Goal: Task Accomplishment & Management: Complete application form

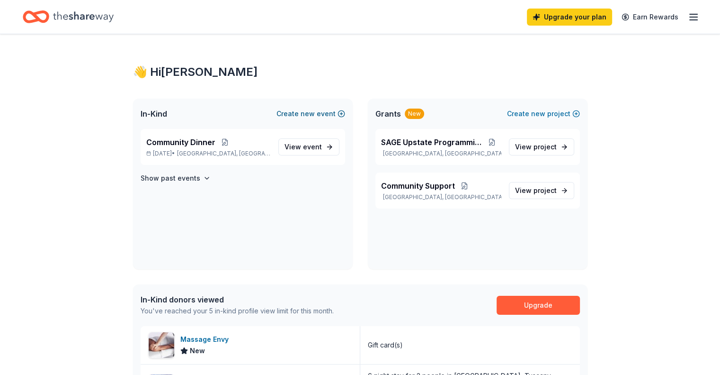
click at [301, 115] on button "Create new event" at bounding box center [311, 113] width 69 height 11
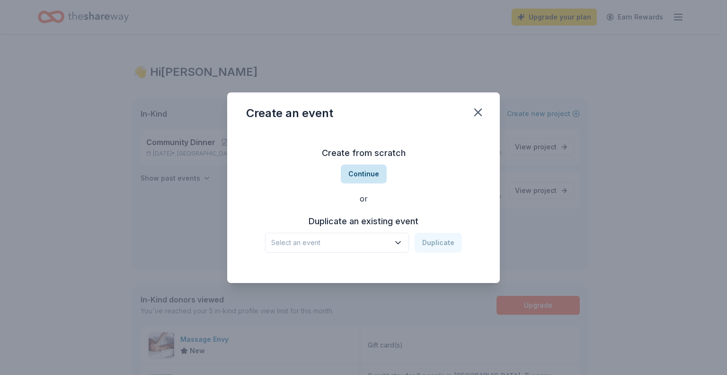
click at [368, 172] on button "Continue" at bounding box center [364, 173] width 46 height 19
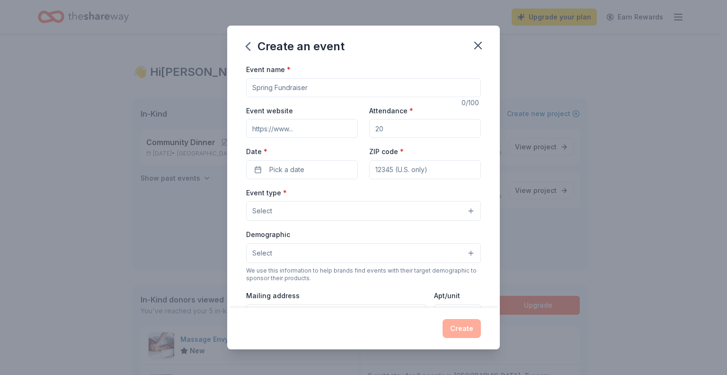
drag, startPoint x: 316, startPoint y: 86, endPoint x: 73, endPoint y: 50, distance: 245.5
click at [73, 50] on div "Create an event Event name * 0 /100 Event website Attendance * Date * Pick a da…" at bounding box center [363, 187] width 727 height 375
type input "Holiday Potluck"
click at [315, 129] on input "Event website" at bounding box center [302, 128] width 112 height 19
type input "[DOMAIN_NAME]"
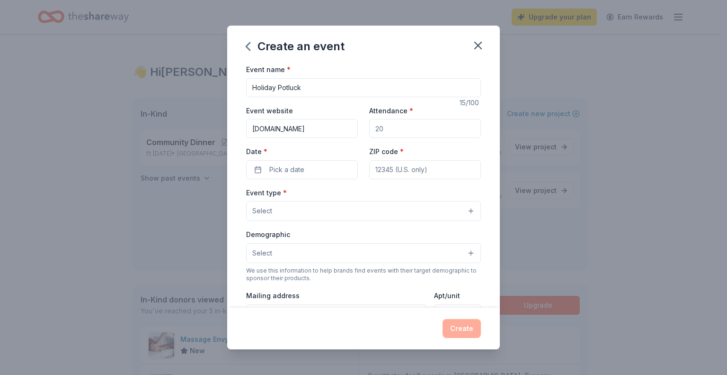
drag, startPoint x: 417, startPoint y: 128, endPoint x: 335, endPoint y: 121, distance: 81.8
click at [335, 121] on div "Event website [DOMAIN_NAME] Attendance * Date * Pick a date ZIP code *" at bounding box center [363, 142] width 235 height 74
drag, startPoint x: 379, startPoint y: 131, endPoint x: 337, endPoint y: 136, distance: 42.0
click at [337, 136] on div "Event website [DOMAIN_NAME] Attendance * 75 Date * Pick a date ZIP code *" at bounding box center [363, 142] width 235 height 74
drag, startPoint x: 403, startPoint y: 128, endPoint x: 301, endPoint y: 126, distance: 102.3
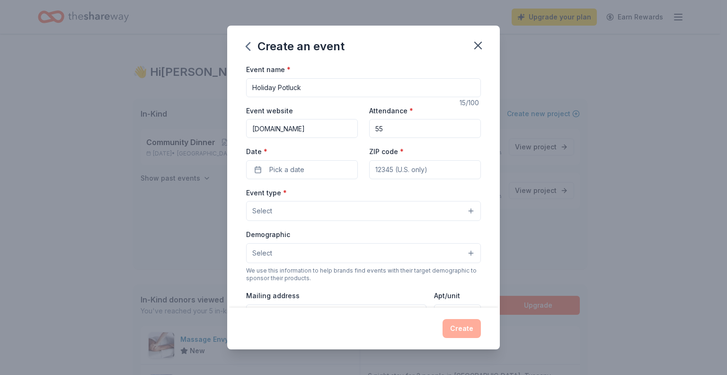
click at [301, 126] on div "Event website [DOMAIN_NAME] Attendance * 55 Date * Pick a date ZIP code *" at bounding box center [363, 142] width 235 height 74
type input "60"
drag, startPoint x: 284, startPoint y: 173, endPoint x: 290, endPoint y: 172, distance: 5.9
click at [287, 172] on span "Pick a date" at bounding box center [286, 169] width 35 height 11
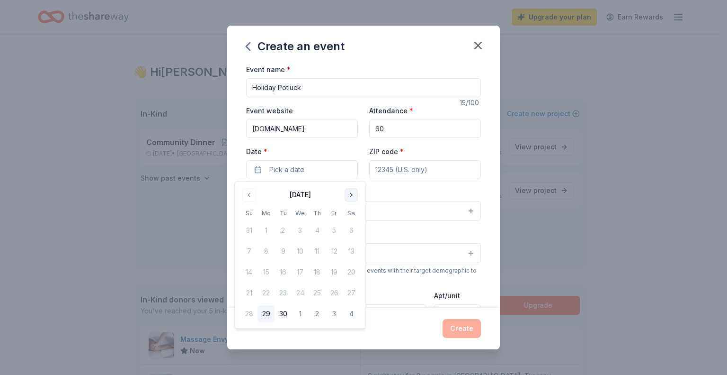
click at [354, 194] on button "Go to next month" at bounding box center [351, 194] width 13 height 13
click at [348, 197] on button "Go to next month" at bounding box center [351, 194] width 13 height 13
click at [252, 275] on button "14" at bounding box center [249, 272] width 17 height 17
click at [412, 175] on input "ZIP code *" at bounding box center [425, 169] width 112 height 19
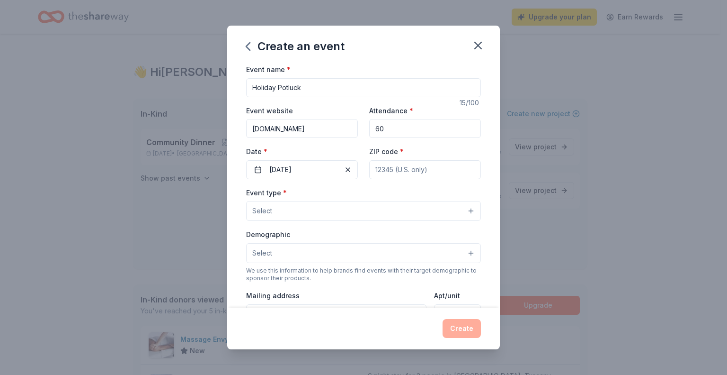
type input "13202"
type input "[STREET_ADDRESS]"
type input "0"
click at [328, 217] on button "Select" at bounding box center [363, 211] width 235 height 20
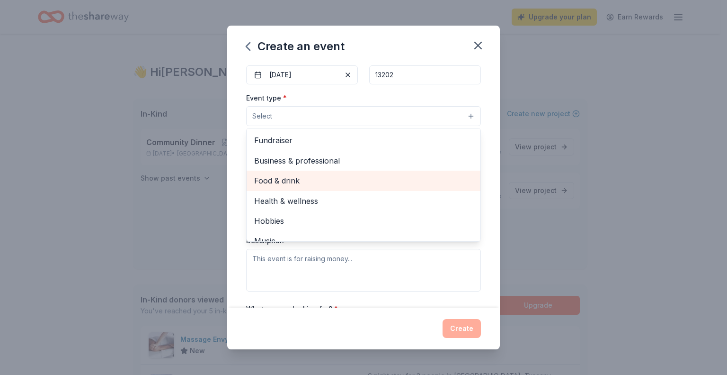
click at [310, 172] on div "Food & drink" at bounding box center [364, 180] width 234 height 20
click at [286, 181] on span "Health & wellness" at bounding box center [363, 181] width 219 height 12
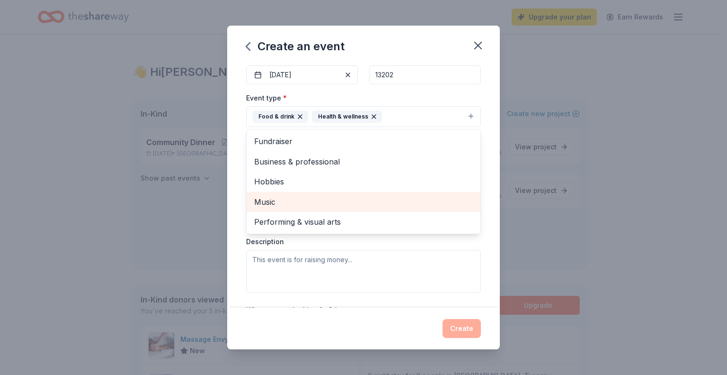
scroll to position [209, 0]
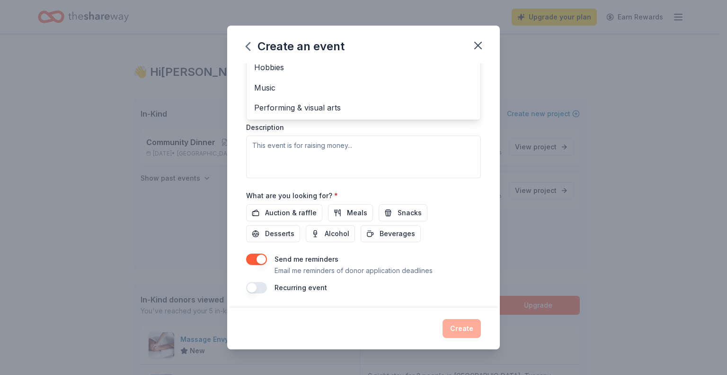
click at [348, 149] on div "Event type * Food & drink Health & wellness Fundraiser Business & professional …" at bounding box center [363, 78] width 235 height 200
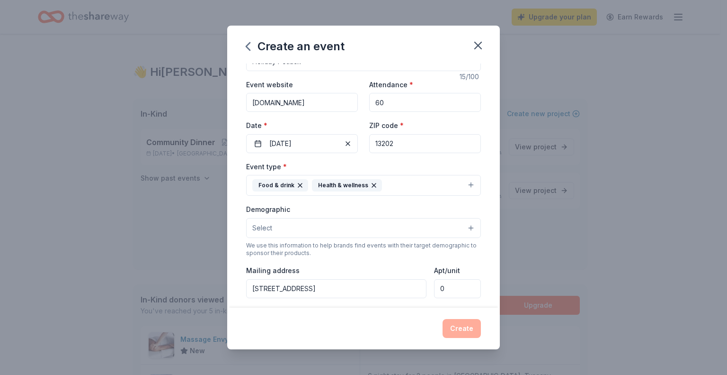
click at [304, 228] on button "Select" at bounding box center [363, 228] width 235 height 20
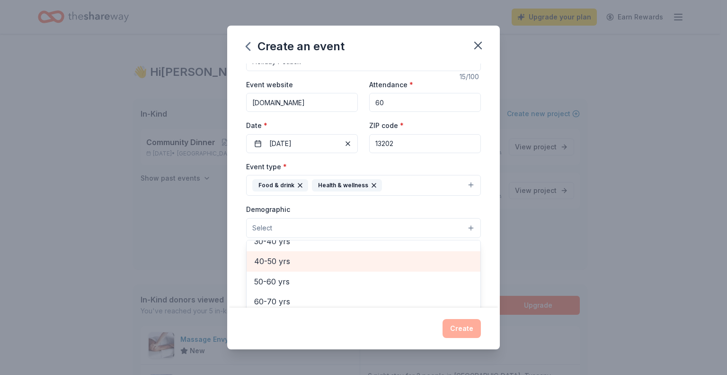
scroll to position [0, 0]
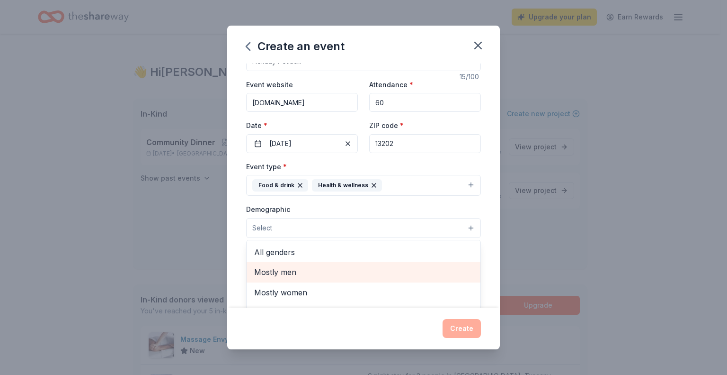
click at [265, 242] on div "All genders Mostly men Mostly women All ages [DEMOGRAPHIC_DATA] yrs 10-20 yrs 2…" at bounding box center [363, 297] width 235 height 114
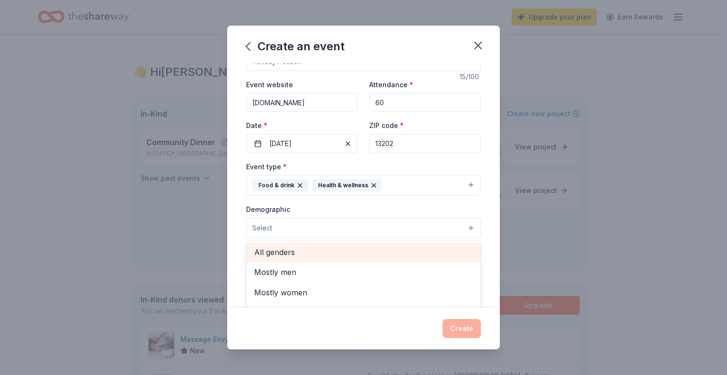
click at [267, 246] on span "All genders" at bounding box center [363, 252] width 219 height 12
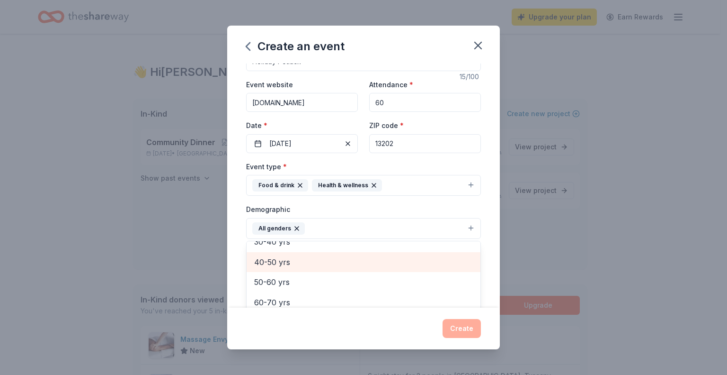
click at [281, 260] on span "40-50 yrs" at bounding box center [363, 262] width 219 height 12
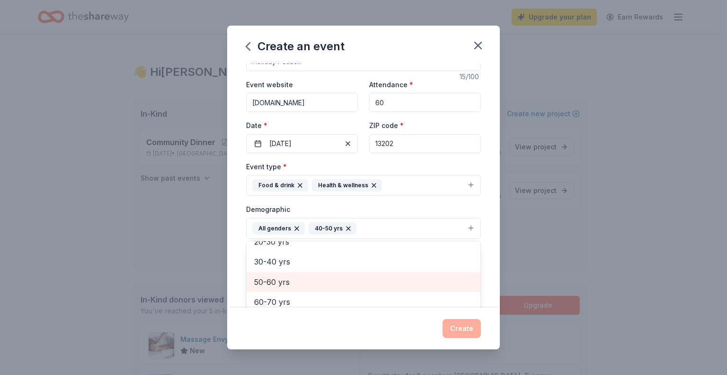
click at [283, 283] on span "50-60 yrs" at bounding box center [363, 282] width 219 height 12
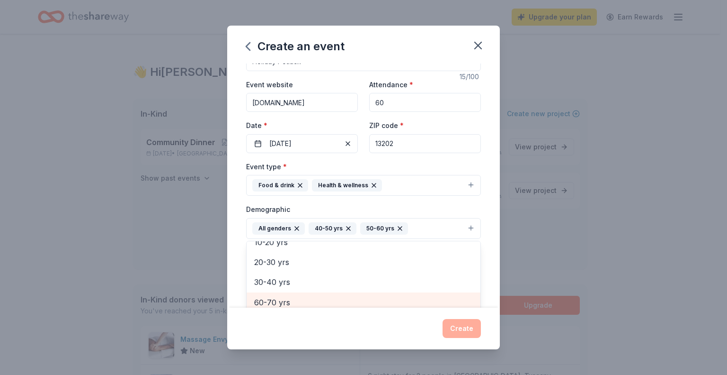
click at [283, 295] on div "60-70 yrs" at bounding box center [364, 302] width 234 height 20
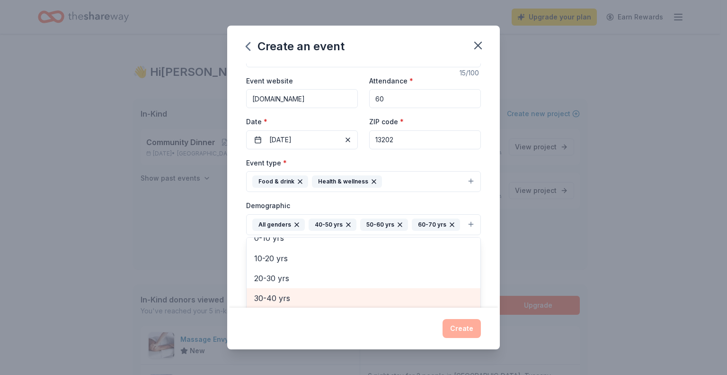
scroll to position [77, 0]
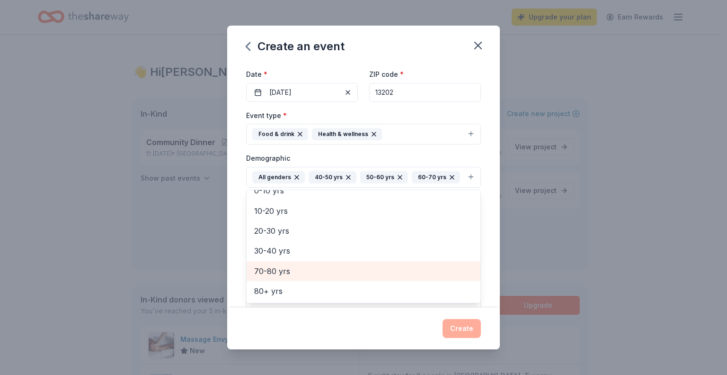
click at [282, 267] on span "70-80 yrs" at bounding box center [363, 271] width 219 height 12
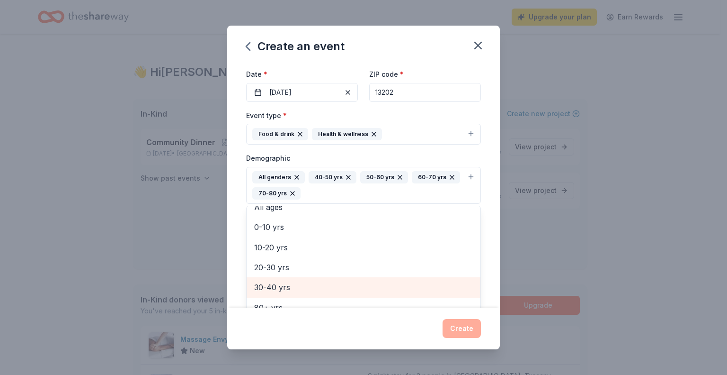
scroll to position [225, 0]
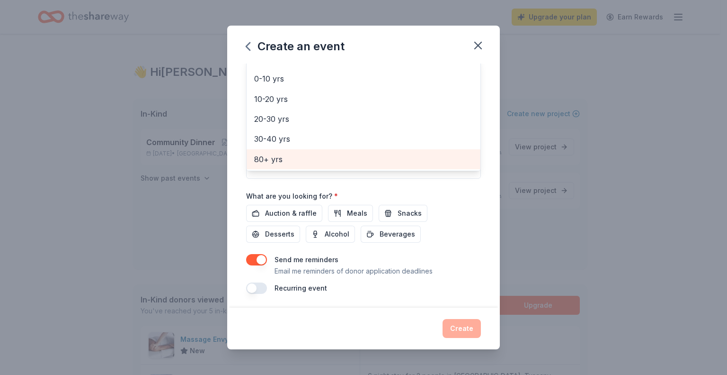
click at [273, 154] on span "80+ yrs" at bounding box center [363, 159] width 219 height 12
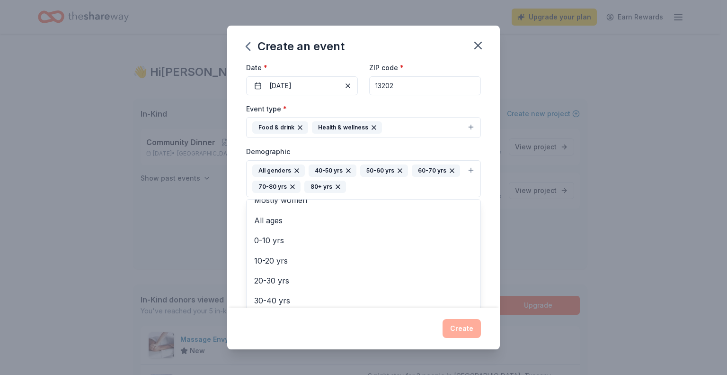
scroll to position [0, 0]
click at [322, 107] on div "Event type * Food & drink Health & wellness Demographic All genders 40-50 yrs 5…" at bounding box center [363, 211] width 235 height 217
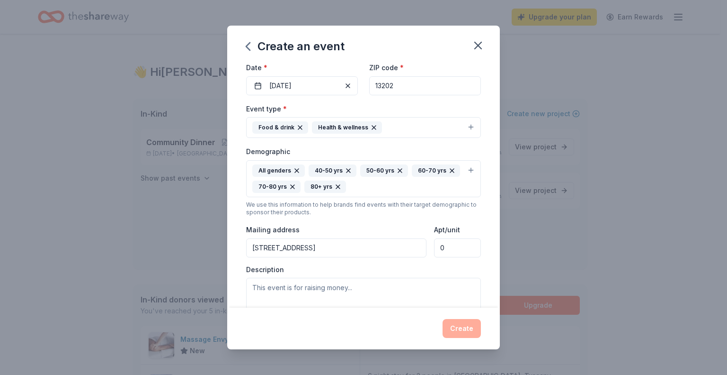
scroll to position [179, 0]
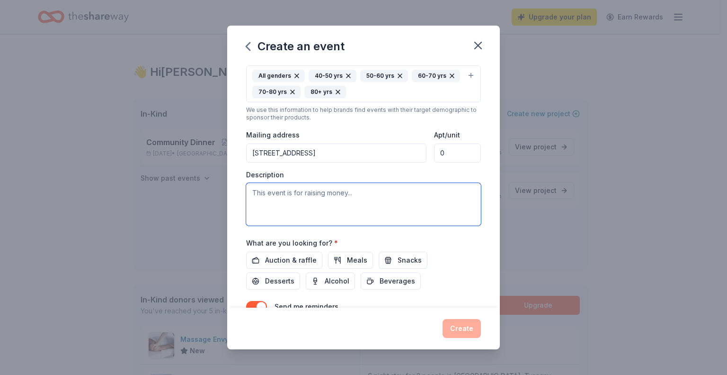
click at [317, 213] on textarea at bounding box center [363, 204] width 235 height 43
type textarea "S"
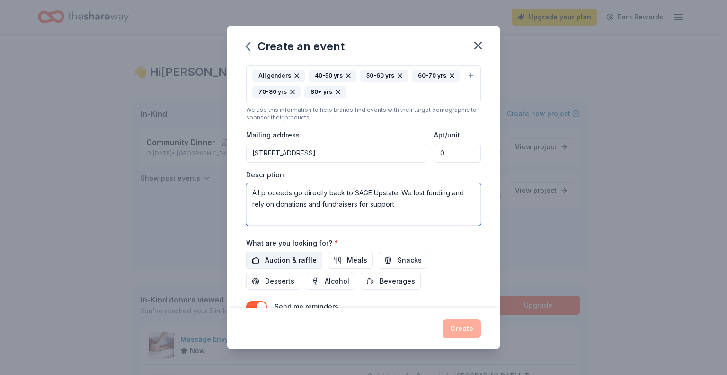
type textarea "All proceeds go directly back to SAGE Upstate. We lost funding and rely on dona…"
click at [288, 260] on span "Auction & raffle" at bounding box center [291, 259] width 52 height 11
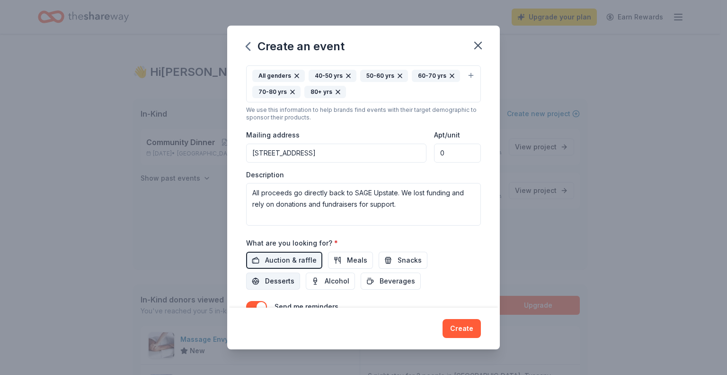
click at [283, 277] on span "Desserts" at bounding box center [279, 280] width 29 height 11
click at [398, 265] on span "Snacks" at bounding box center [410, 259] width 24 height 11
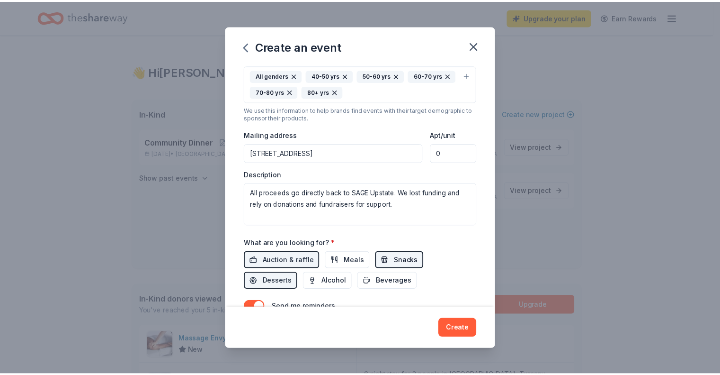
scroll to position [225, 0]
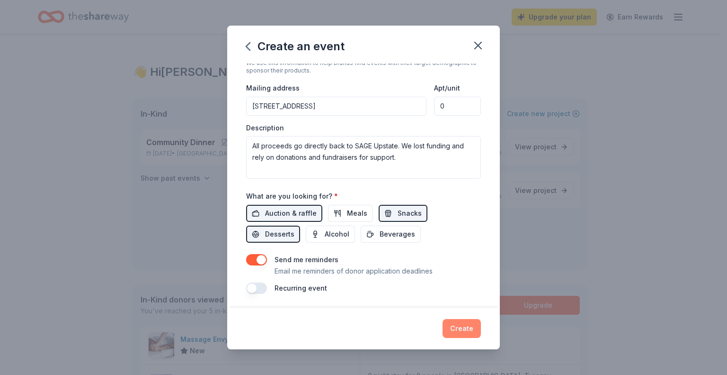
click at [475, 329] on button "Create" at bounding box center [462, 328] width 38 height 19
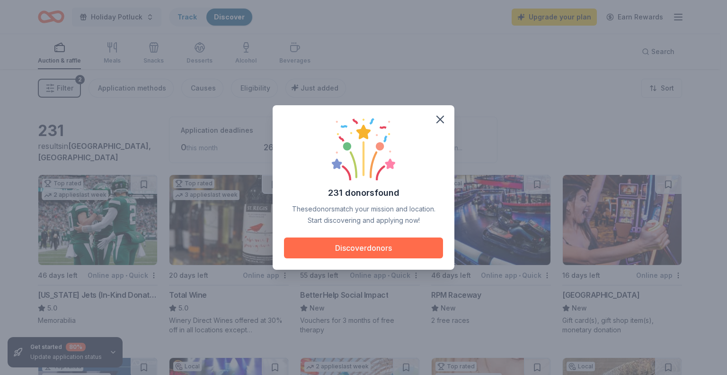
click at [353, 248] on button "Discover donors" at bounding box center [363, 247] width 159 height 21
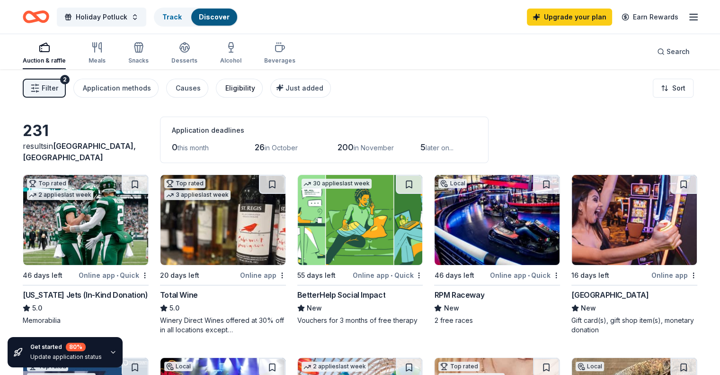
click at [247, 93] on button "Eligibility" at bounding box center [239, 88] width 47 height 19
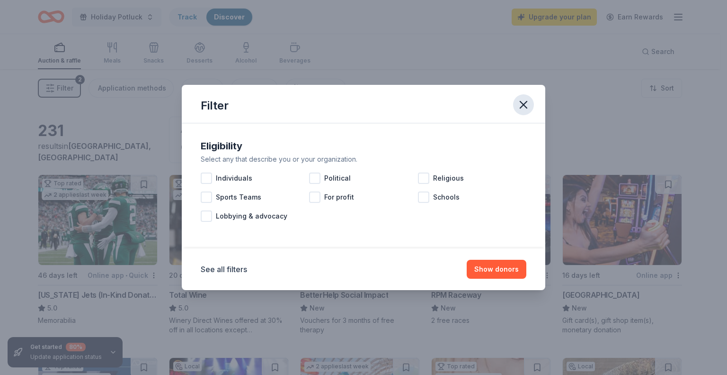
click at [521, 104] on icon "button" at bounding box center [523, 104] width 13 height 13
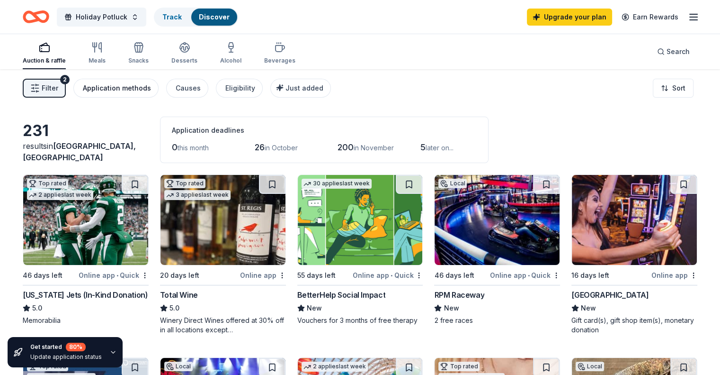
click at [112, 94] on button "Application methods" at bounding box center [115, 88] width 85 height 19
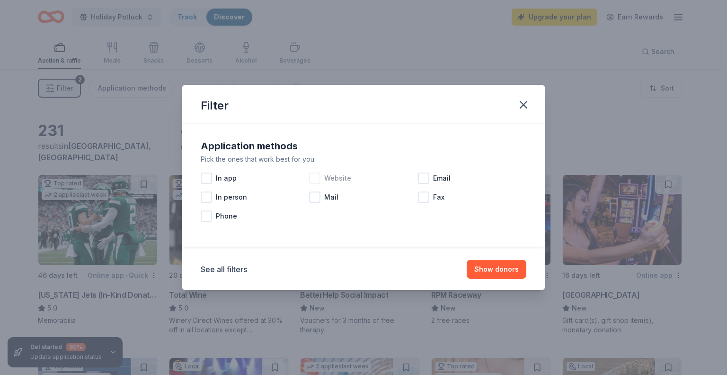
click at [318, 181] on div at bounding box center [314, 177] width 11 height 11
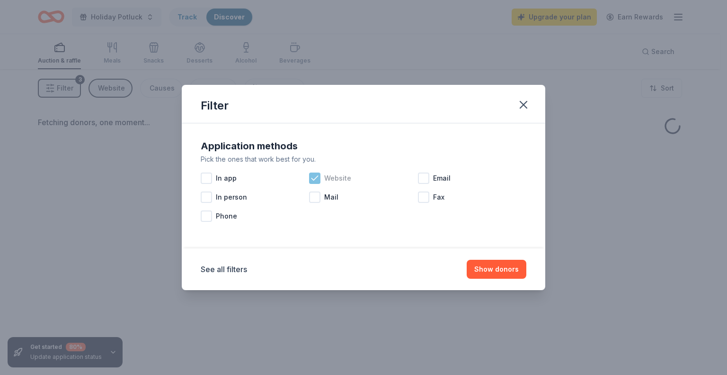
click at [416, 180] on div "Website" at bounding box center [363, 178] width 108 height 19
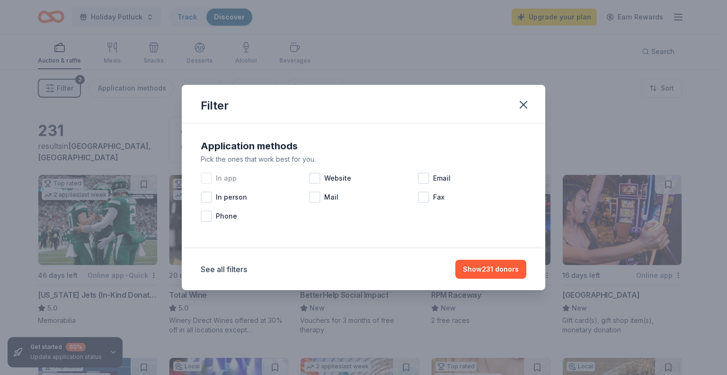
click at [209, 179] on div at bounding box center [206, 177] width 11 height 11
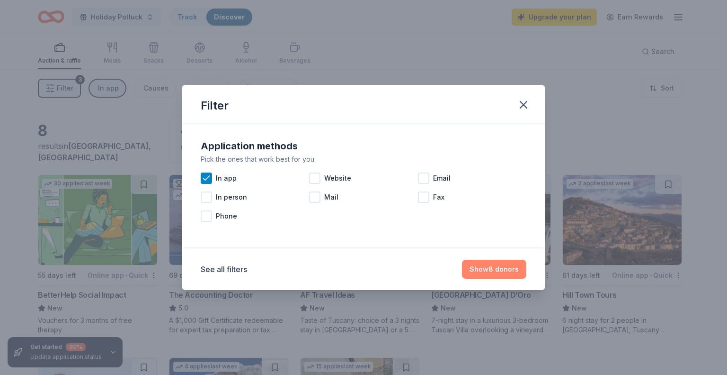
click at [486, 267] on button "Show 8 donors" at bounding box center [494, 269] width 64 height 19
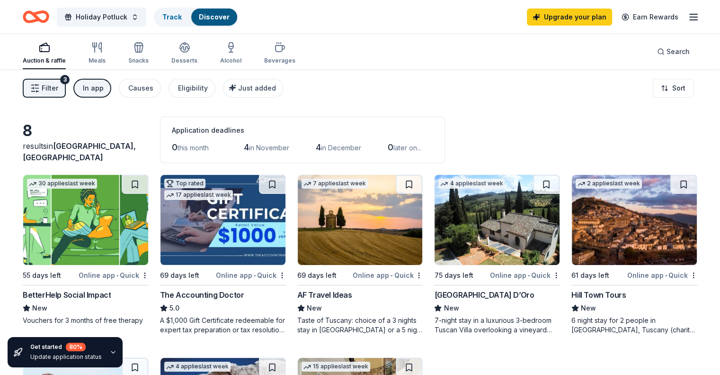
click at [137, 265] on div "30 applies last week 55 days left Online app • Quick BetterHelp Social Impact N…" at bounding box center [86, 249] width 126 height 151
click at [111, 90] on button "In app" at bounding box center [92, 88] width 38 height 19
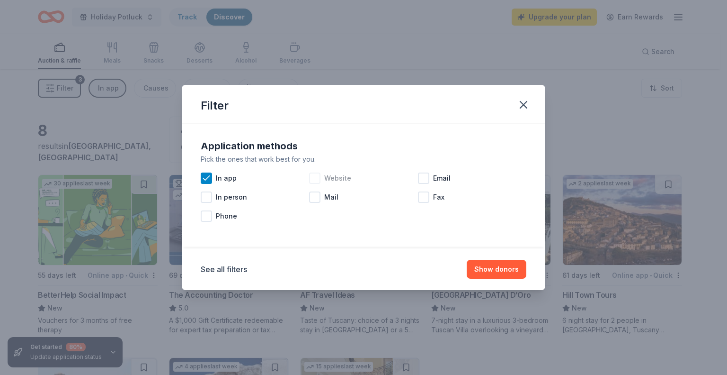
click at [318, 180] on div at bounding box center [314, 177] width 11 height 11
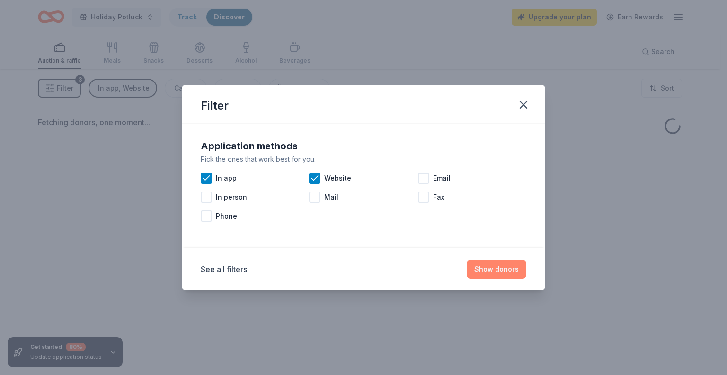
click at [500, 261] on button "Show donors" at bounding box center [497, 269] width 60 height 19
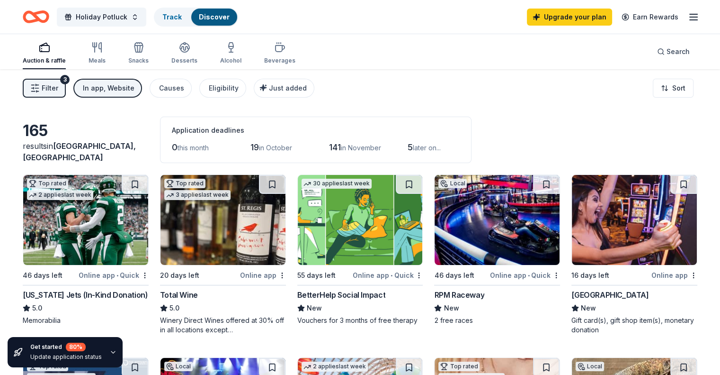
click at [135, 89] on div "In app, Website" at bounding box center [109, 87] width 52 height 11
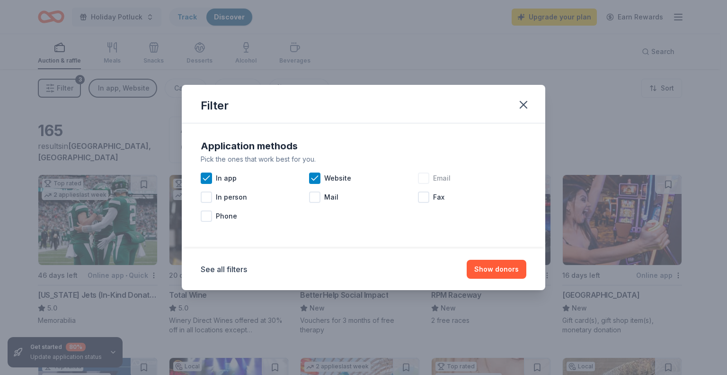
click at [419, 176] on div at bounding box center [423, 177] width 11 height 11
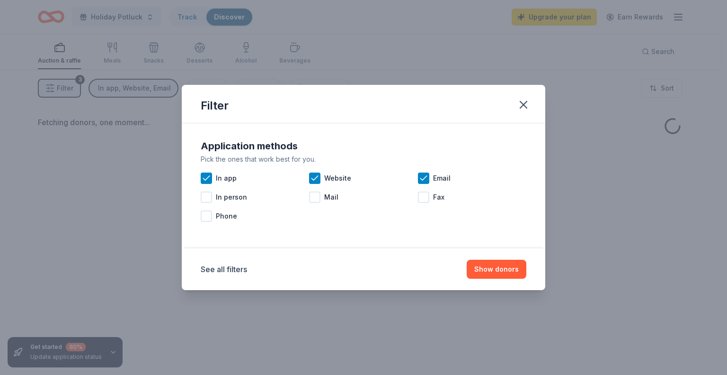
click at [200, 176] on div "Application methods Pick the ones that work best for you. In app Website Email …" at bounding box center [363, 182] width 333 height 95
click at [315, 177] on icon at bounding box center [314, 177] width 9 height 9
click at [209, 178] on icon at bounding box center [206, 177] width 9 height 9
click at [464, 257] on div "See all filters Show donors" at bounding box center [364, 269] width 364 height 42
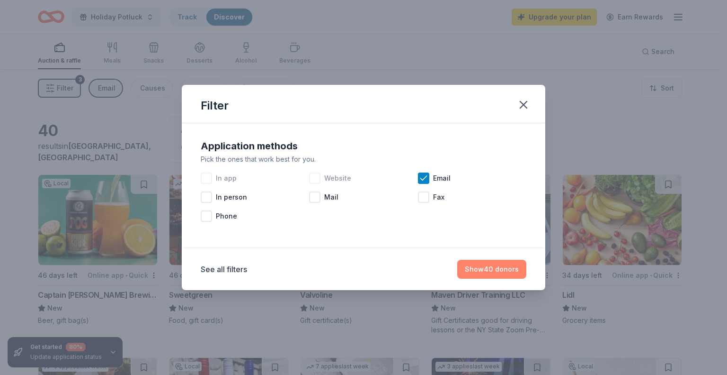
click at [488, 273] on button "Show 40 donors" at bounding box center [491, 269] width 69 height 19
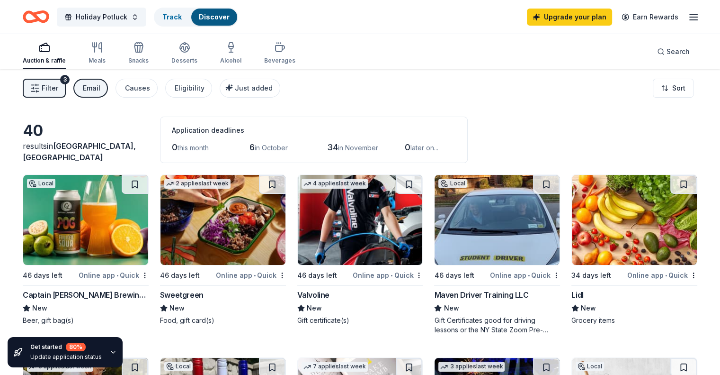
click at [321, 199] on img at bounding box center [360, 220] width 125 height 90
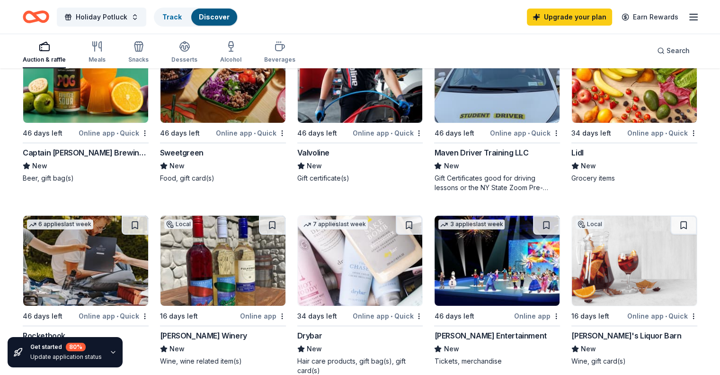
scroll to position [189, 0]
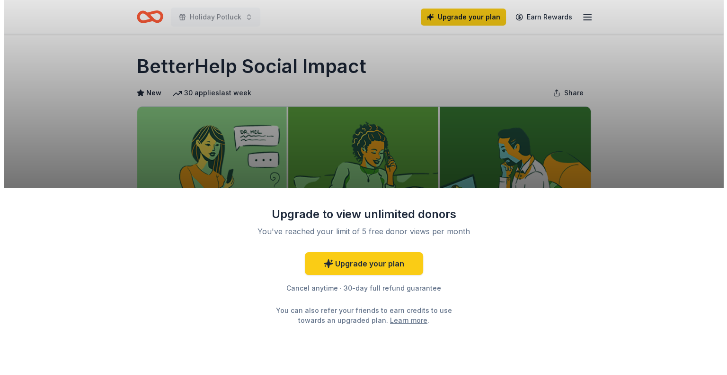
scroll to position [142, 0]
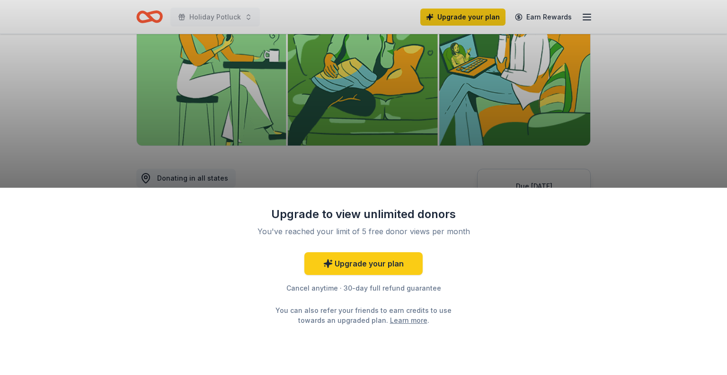
drag, startPoint x: 589, startPoint y: 109, endPoint x: 502, endPoint y: 191, distance: 119.6
click at [569, 145] on div "Upgrade to view unlimited donors You've reached your limit of 5 free donor view…" at bounding box center [363, 187] width 727 height 375
click at [520, 134] on div "Upgrade to view unlimited donors You've reached your limit of 5 free donor view…" at bounding box center [363, 187] width 727 height 375
